Goal: Information Seeking & Learning: Check status

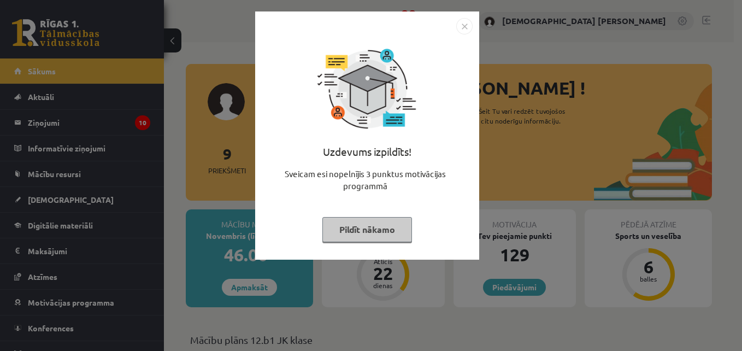
click at [462, 22] on img "Close" at bounding box center [464, 26] width 16 height 16
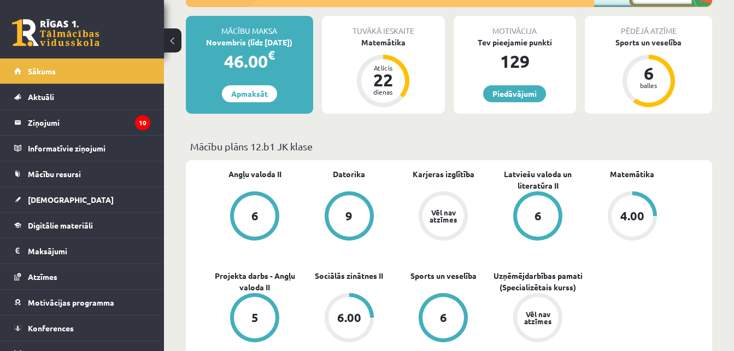
scroll to position [197, 0]
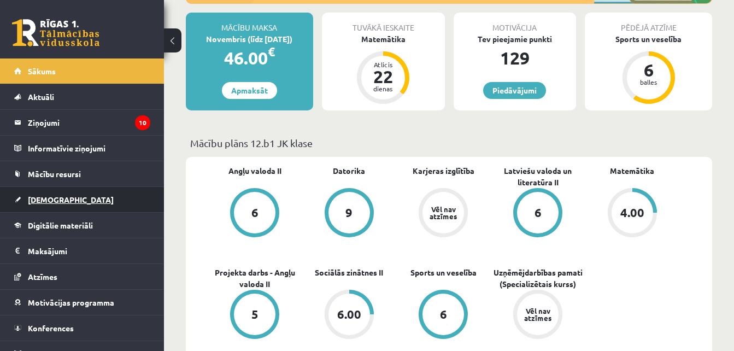
click at [65, 196] on link "[DEMOGRAPHIC_DATA]" at bounding box center [82, 199] width 136 height 25
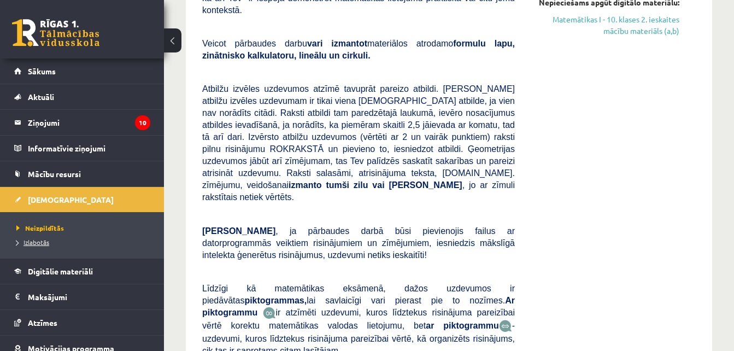
click at [36, 242] on span "Izlabotās" at bounding box center [32, 242] width 33 height 9
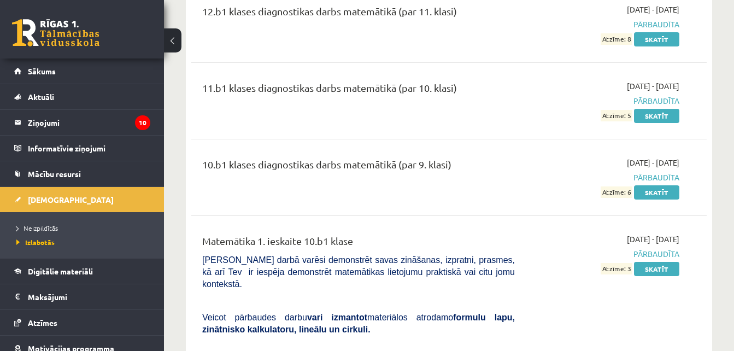
scroll to position [642, 0]
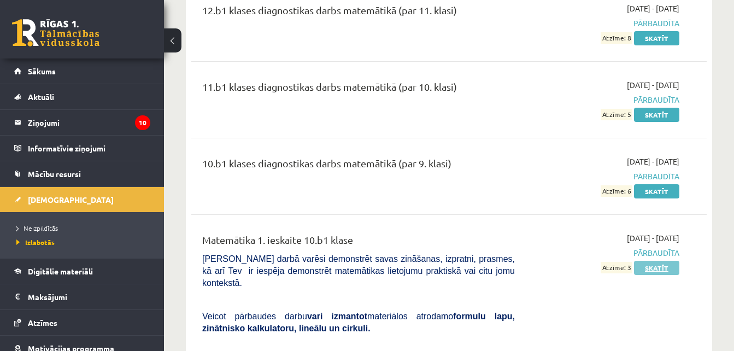
click at [662, 261] on link "Skatīt" at bounding box center [656, 268] width 45 height 14
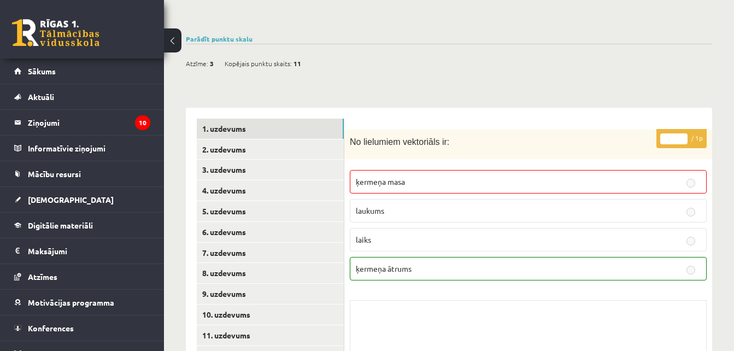
scroll to position [392, 0]
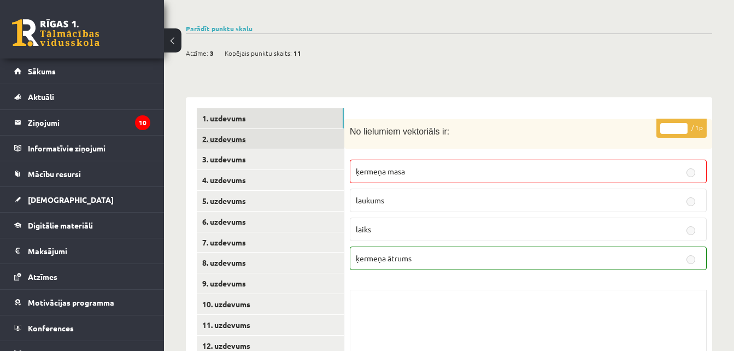
click at [222, 129] on link "2. uzdevums" at bounding box center [270, 139] width 147 height 20
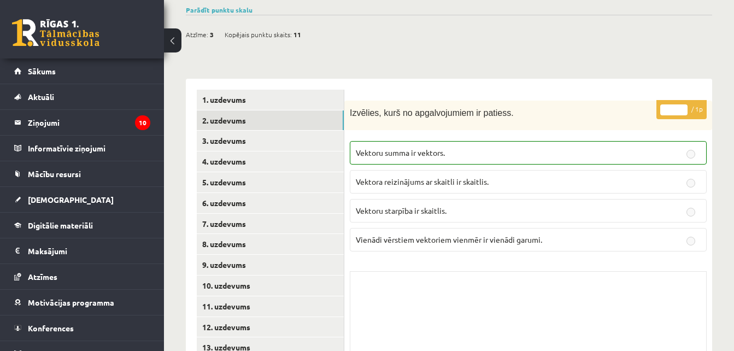
scroll to position [453, 0]
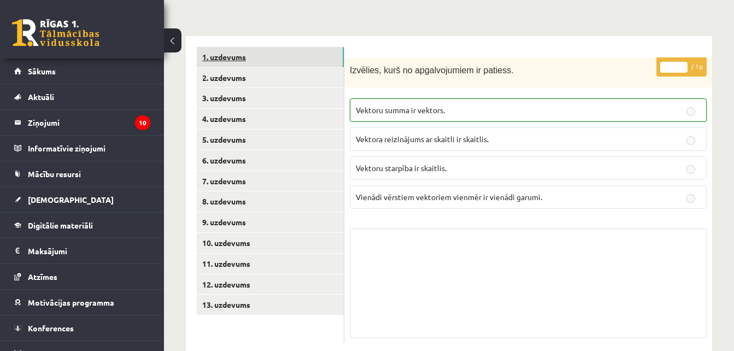
click at [223, 47] on link "1. uzdevums" at bounding box center [270, 57] width 147 height 20
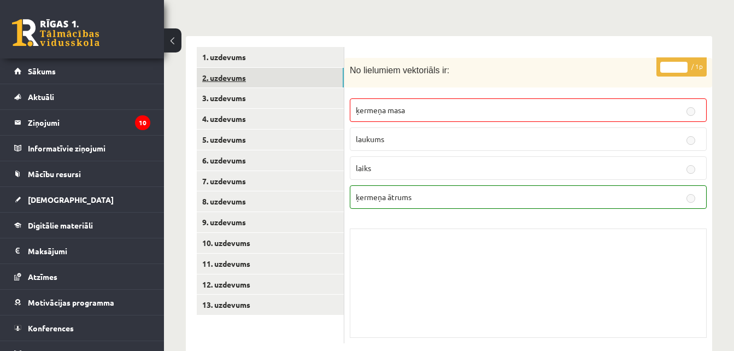
click at [223, 68] on link "2. uzdevums" at bounding box center [270, 78] width 147 height 20
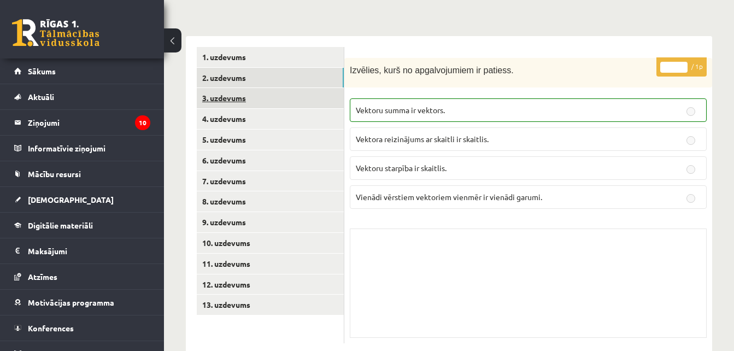
click at [222, 88] on link "3. uzdevums" at bounding box center [270, 98] width 147 height 20
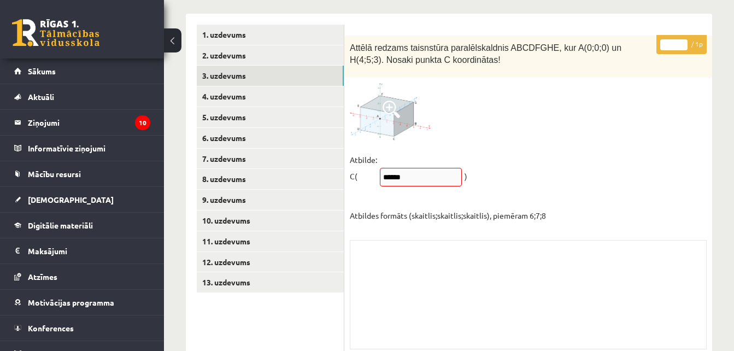
scroll to position [472, 0]
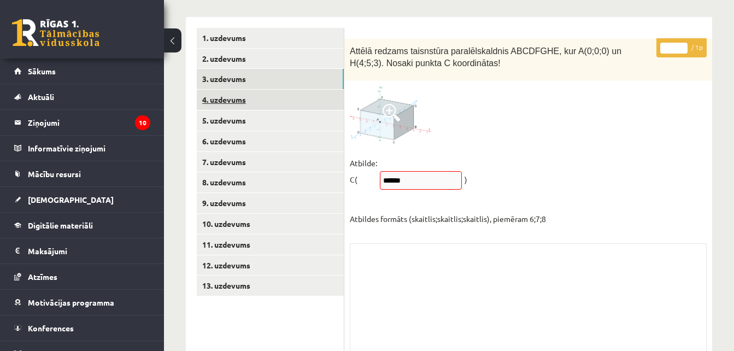
click at [217, 90] on link "4. uzdevums" at bounding box center [270, 100] width 147 height 20
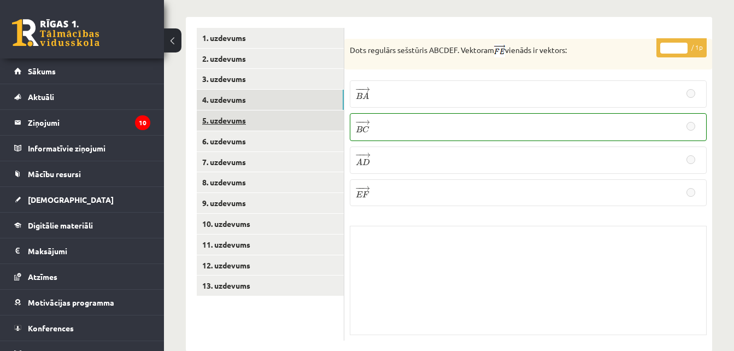
click at [216, 110] on link "5. uzdevums" at bounding box center [270, 120] width 147 height 20
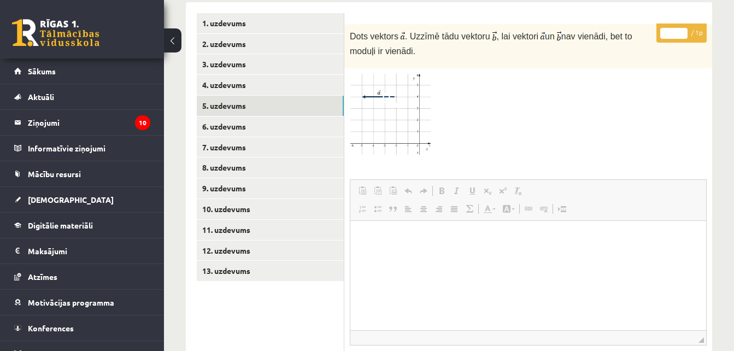
scroll to position [482, 0]
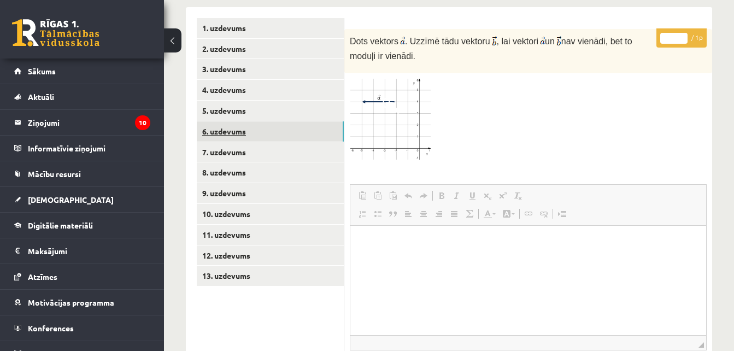
click at [213, 121] on link "6. uzdevums" at bounding box center [270, 131] width 147 height 20
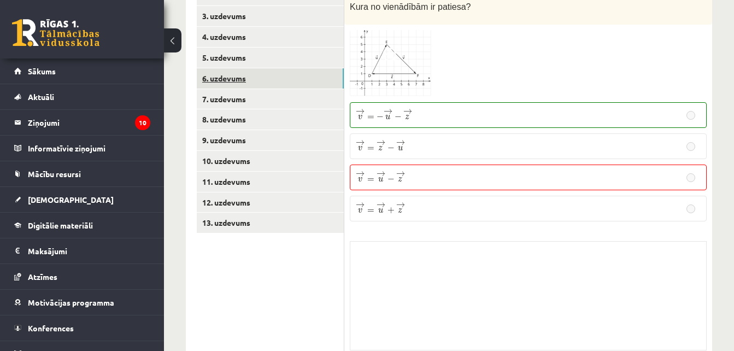
scroll to position [485, 0]
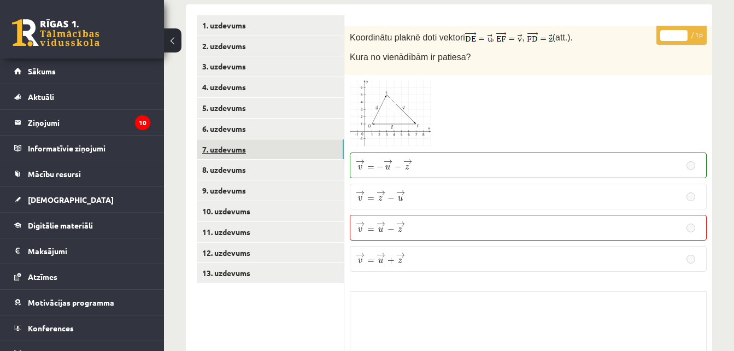
click at [210, 139] on link "7. uzdevums" at bounding box center [270, 149] width 147 height 20
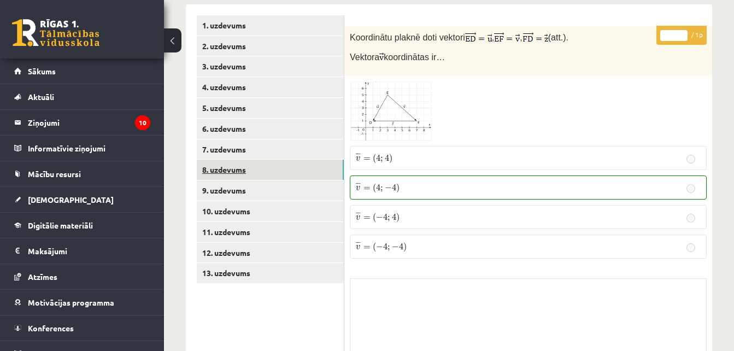
click at [208, 160] on link "8. uzdevums" at bounding box center [270, 170] width 147 height 20
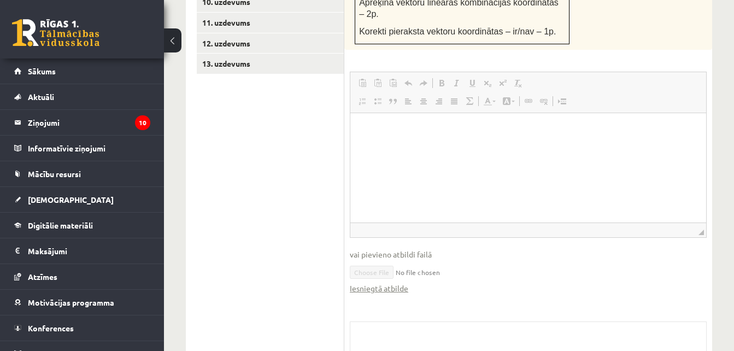
scroll to position [568, 0]
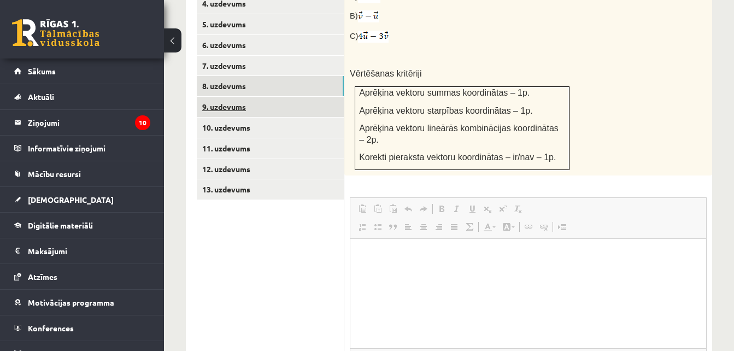
click at [222, 97] on link "9. uzdevums" at bounding box center [270, 107] width 147 height 20
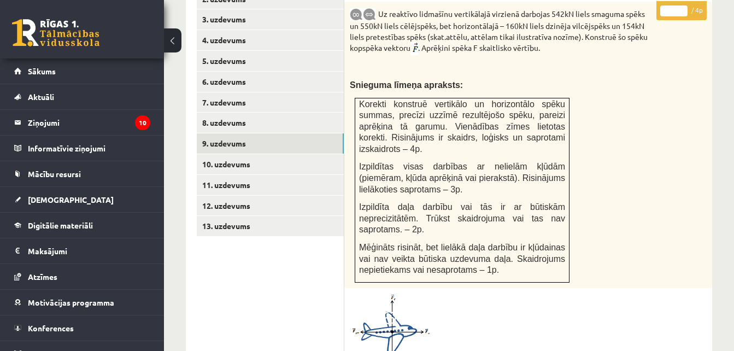
scroll to position [493, 0]
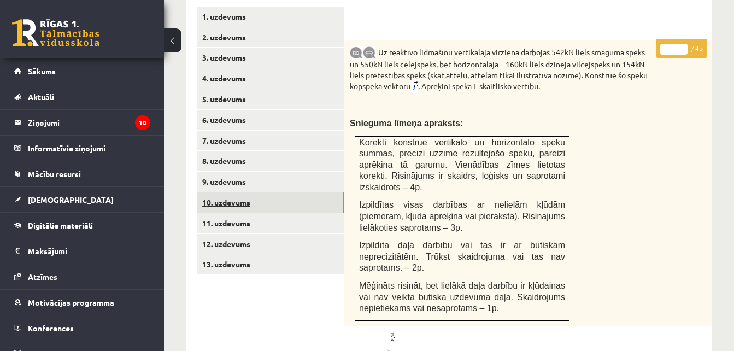
click at [247, 192] on link "10. uzdevums" at bounding box center [270, 202] width 147 height 20
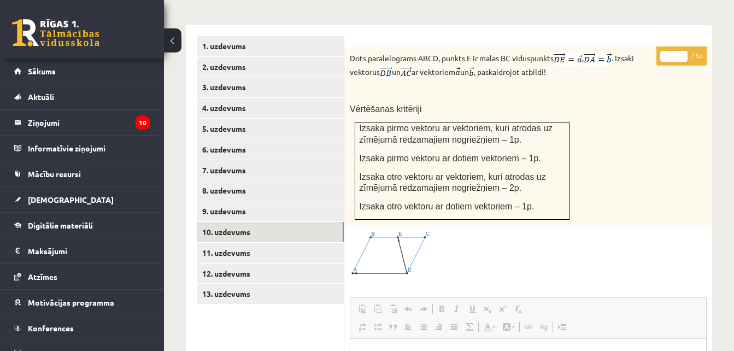
scroll to position [432, 0]
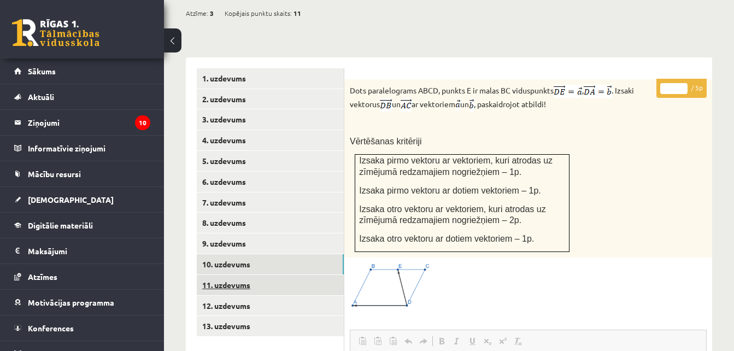
click at [219, 275] on link "11. uzdevums" at bounding box center [270, 285] width 147 height 20
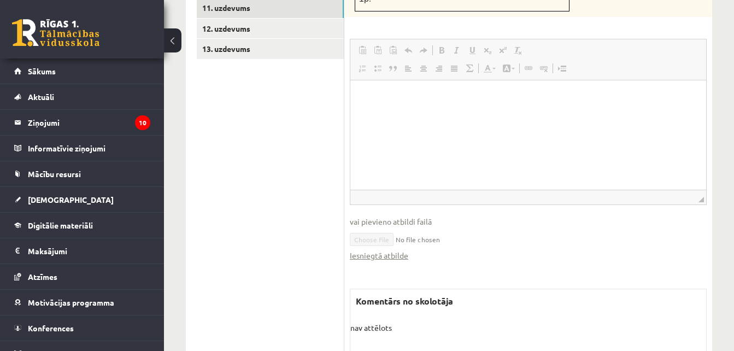
scroll to position [728, 0]
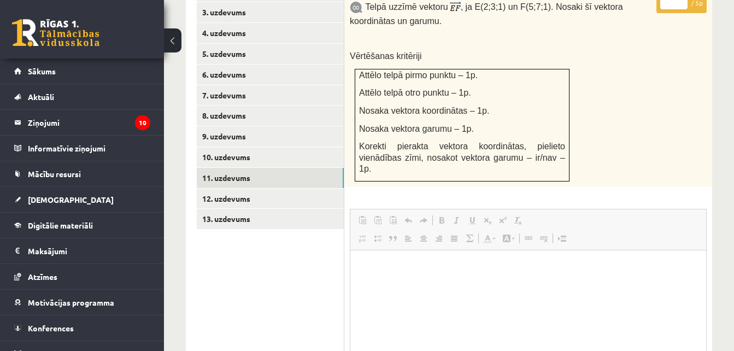
click at [177, 259] on div "Matemātika 1. ieskaite 10.b1 klase , Kristiāna Daniela Freimane (12.b1 JK klase…" at bounding box center [449, 54] width 570 height 1102
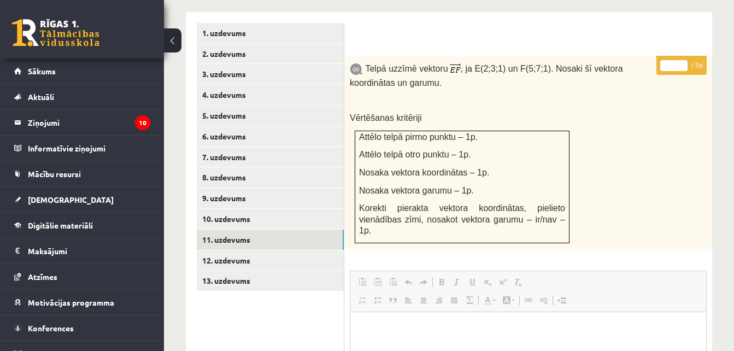
scroll to position [476, 0]
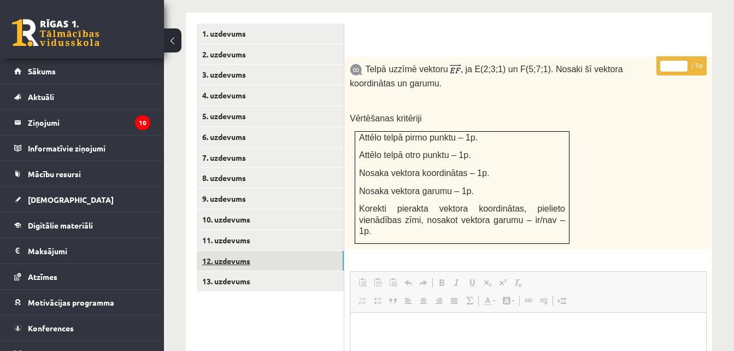
click at [208, 251] on link "12. uzdevums" at bounding box center [270, 261] width 147 height 20
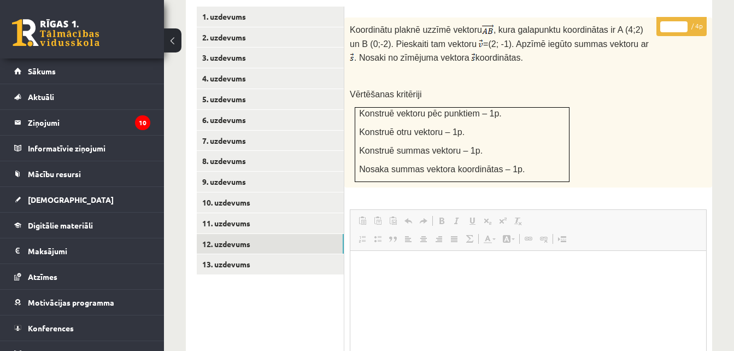
scroll to position [470, 0]
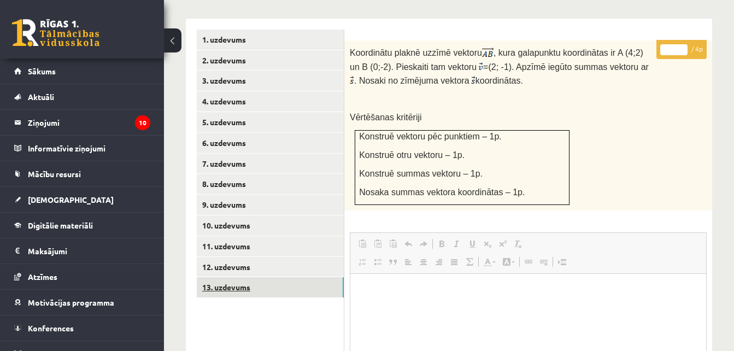
click at [202, 277] on link "13. uzdevums" at bounding box center [270, 287] width 147 height 20
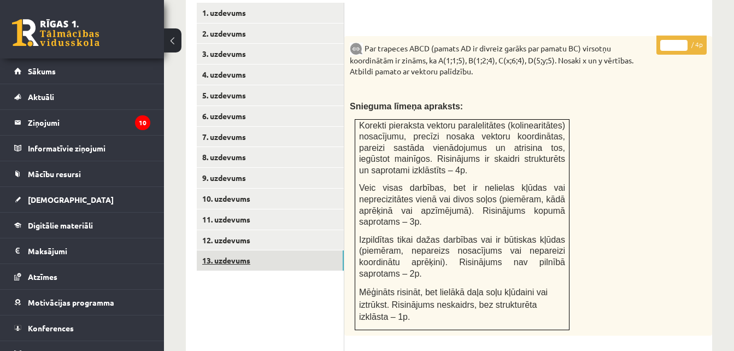
scroll to position [460, 0]
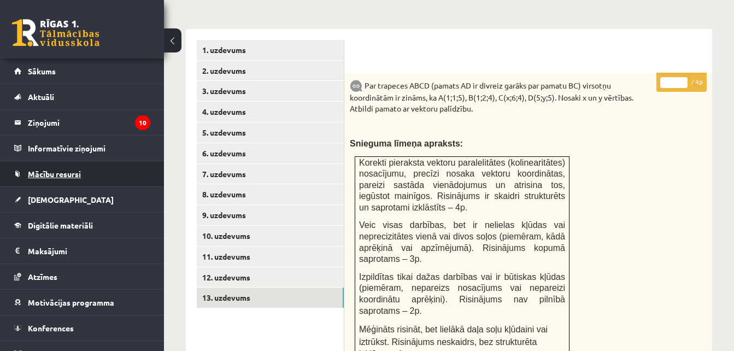
click at [79, 176] on span "Mācību resursi" at bounding box center [54, 174] width 53 height 10
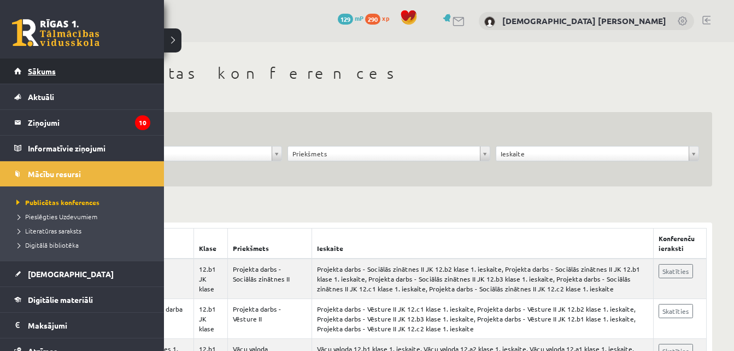
click at [26, 78] on link "Sākums" at bounding box center [82, 70] width 136 height 25
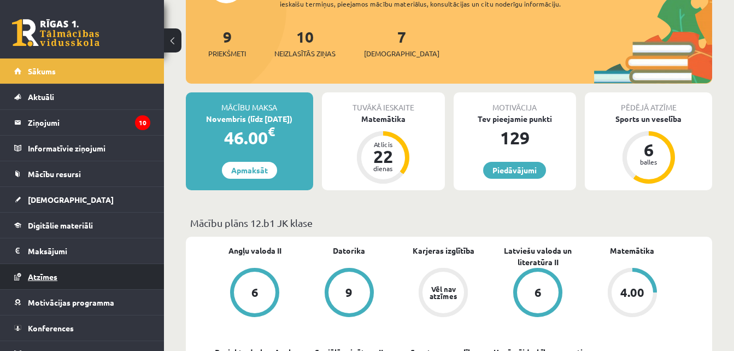
click at [54, 274] on span "Atzīmes" at bounding box center [42, 277] width 29 height 10
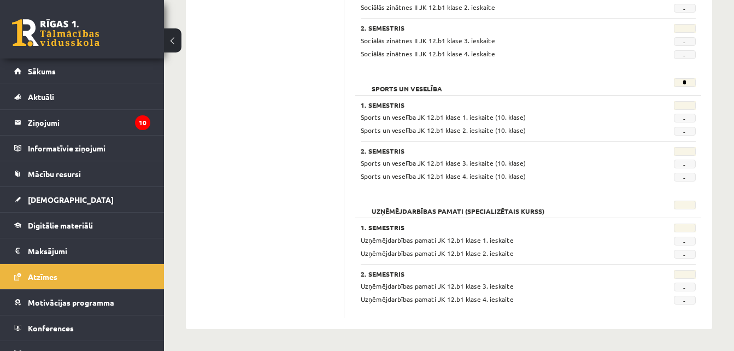
click at [176, 48] on button at bounding box center [172, 40] width 17 height 24
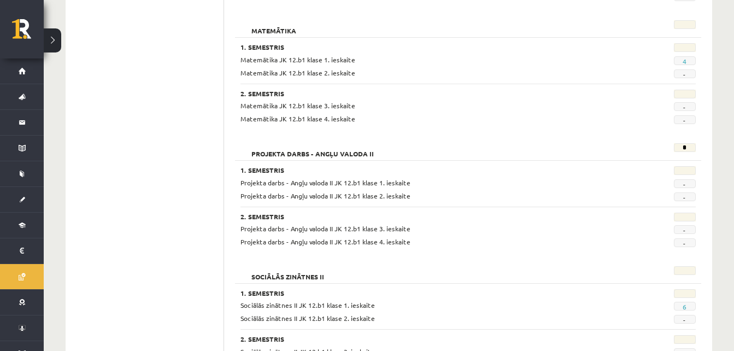
scroll to position [524, 0]
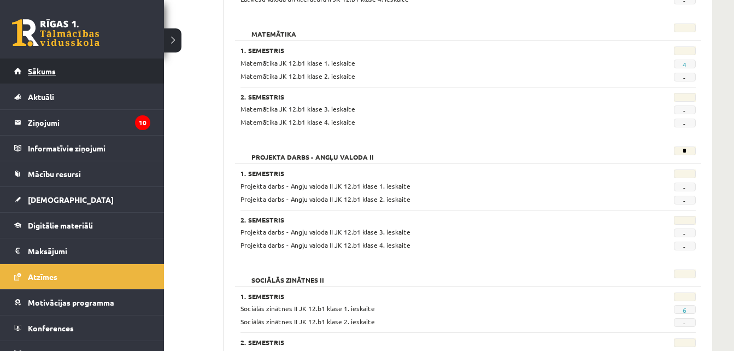
click at [58, 61] on link "Sākums" at bounding box center [82, 70] width 136 height 25
